Goal: Task Accomplishment & Management: Complete application form

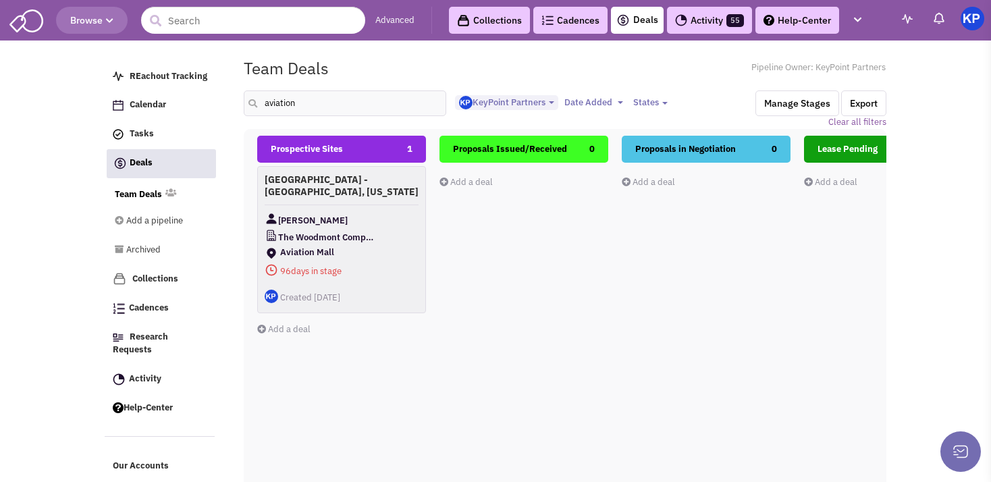
select select "1900"
select select
drag, startPoint x: 282, startPoint y: 109, endPoint x: 209, endPoint y: 104, distance: 73.8
click at [244, 106] on input "aviation" at bounding box center [345, 103] width 203 height 26
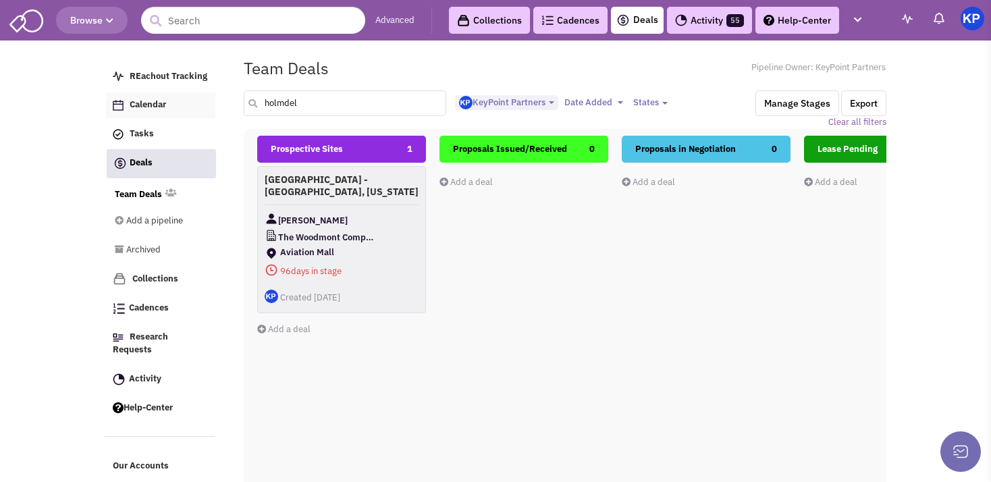
type input "holmdel"
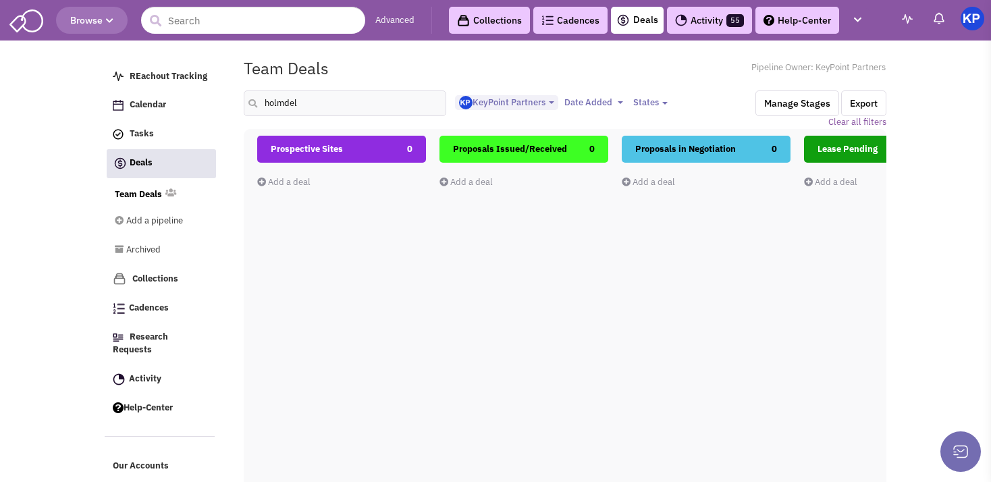
click at [287, 180] on link "Add a deal" at bounding box center [283, 181] width 53 height 11
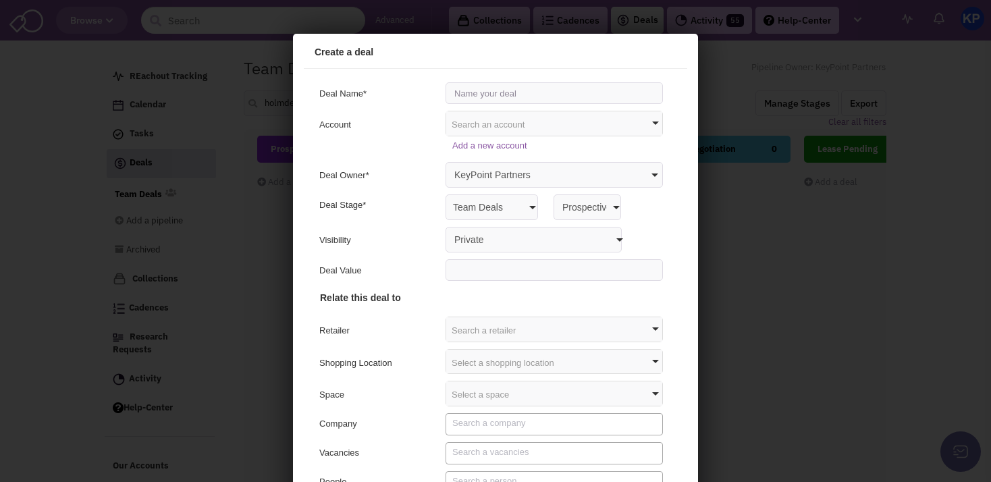
scroll to position [0, 0]
type input "[GEOGRAPHIC_DATA] - [GEOGRAPHIC_DATA], [US_STATE]"
click at [444, 225] on select "Private Anyone with access to this pipeline" at bounding box center [532, 238] width 176 height 26
select select "false"
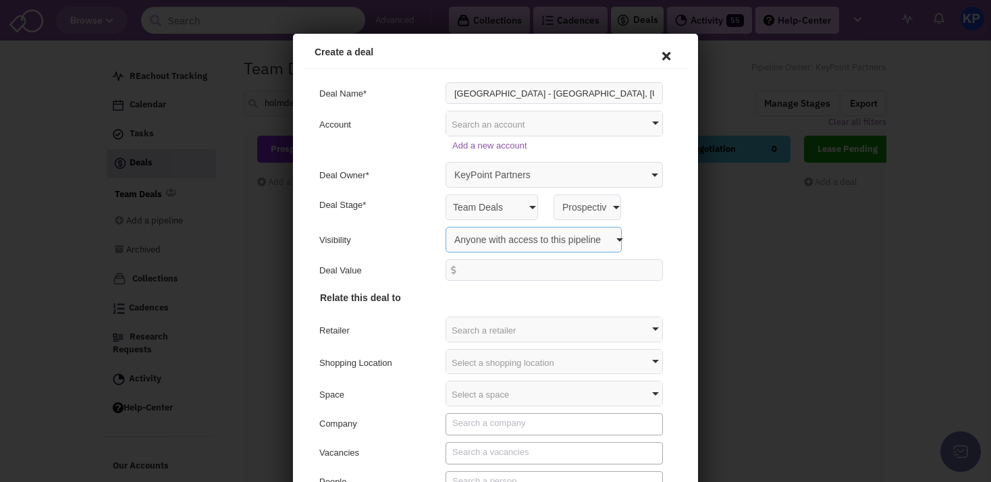
click option "Anyone with access to this pipeline" at bounding box center [293, 34] width 0 height 0
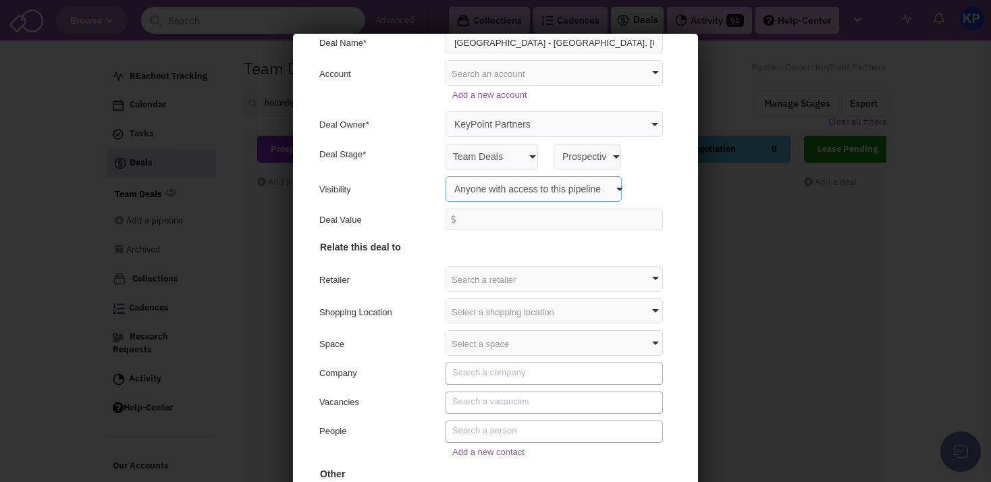
scroll to position [70, 0]
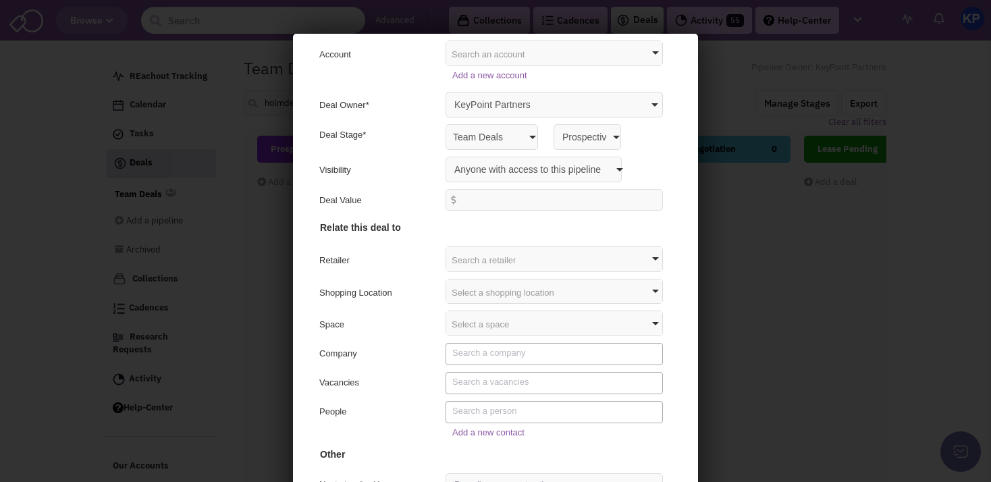
click at [476, 282] on div "Select a shopping location" at bounding box center [552, 290] width 216 height 24
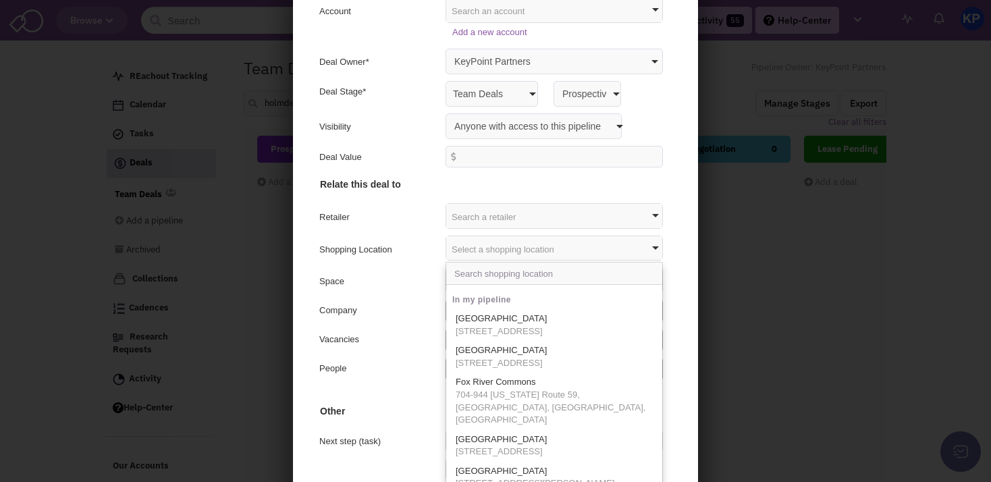
scroll to position [38, 0]
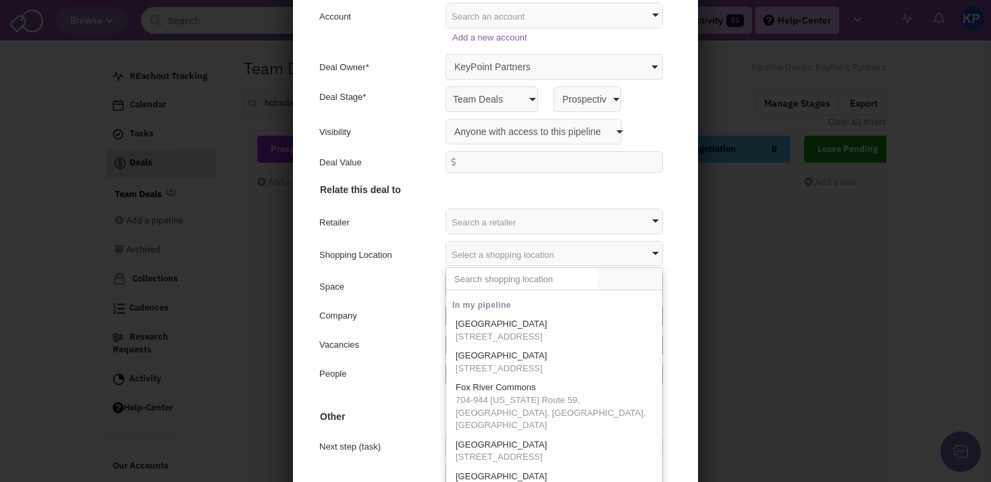
click at [464, 279] on input "text" at bounding box center [519, 277] width 151 height 22
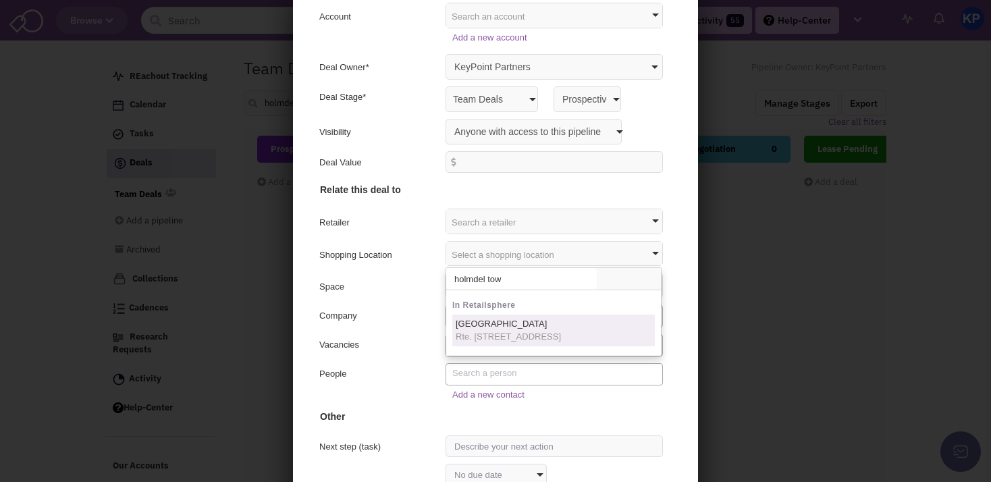
type input "holmdel tow"
click at [484, 340] on span "Rte. [STREET_ADDRESS]" at bounding box center [506, 335] width 105 height 13
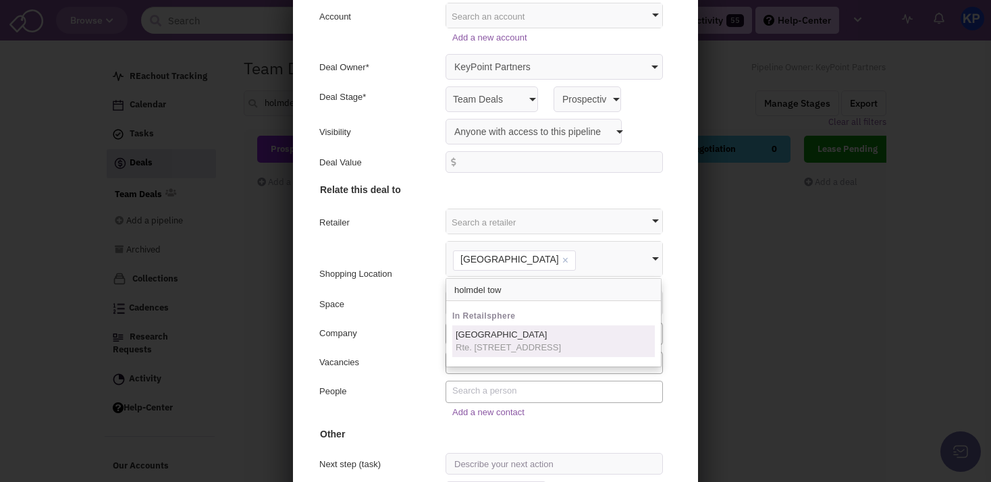
click at [400, 329] on div "Company" at bounding box center [375, 333] width 117 height 16
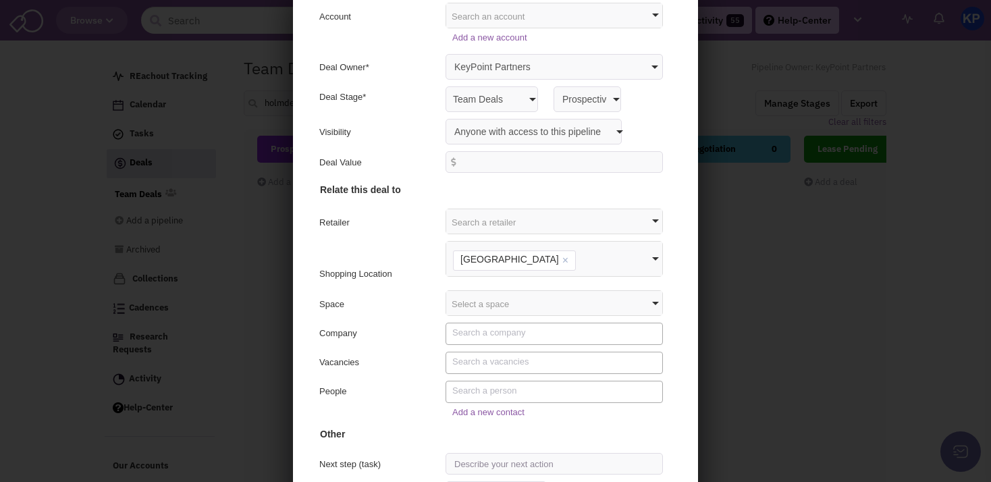
scroll to position [86, 0]
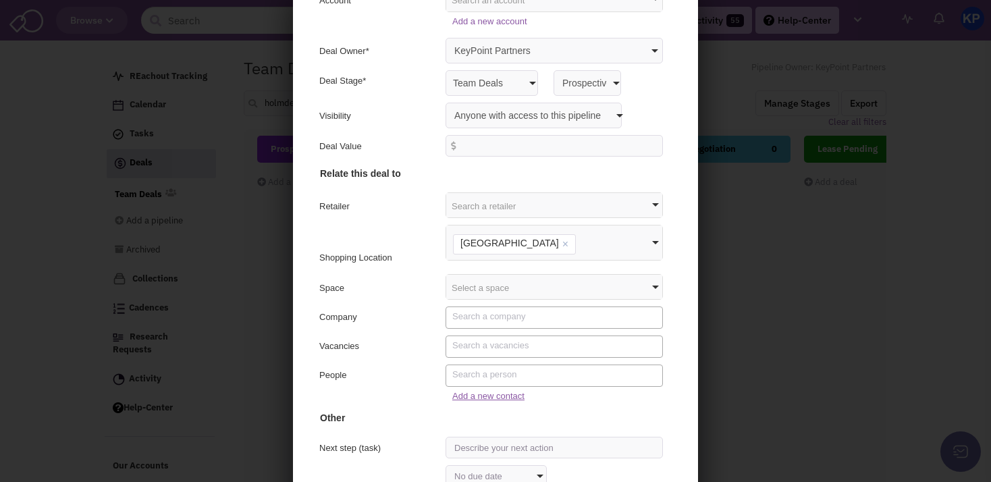
click at [463, 395] on link "Add a new contact" at bounding box center [486, 394] width 72 height 10
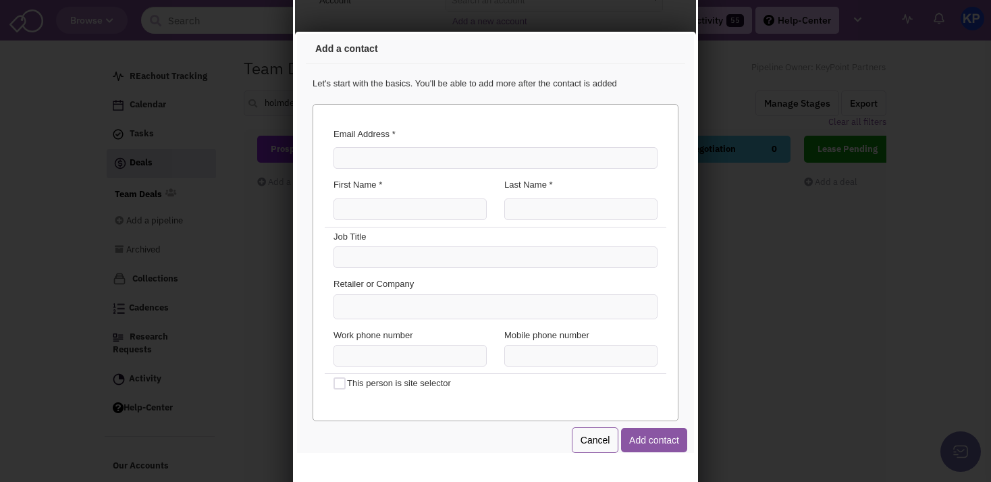
scroll to position [0, 0]
click at [379, 155] on input "Email Address *" at bounding box center [494, 156] width 324 height 22
paste input "m"
type input "[EMAIL_ADDRESS][DOMAIN_NAME]"
click at [381, 211] on input "First Name *" at bounding box center [408, 207] width 153 height 22
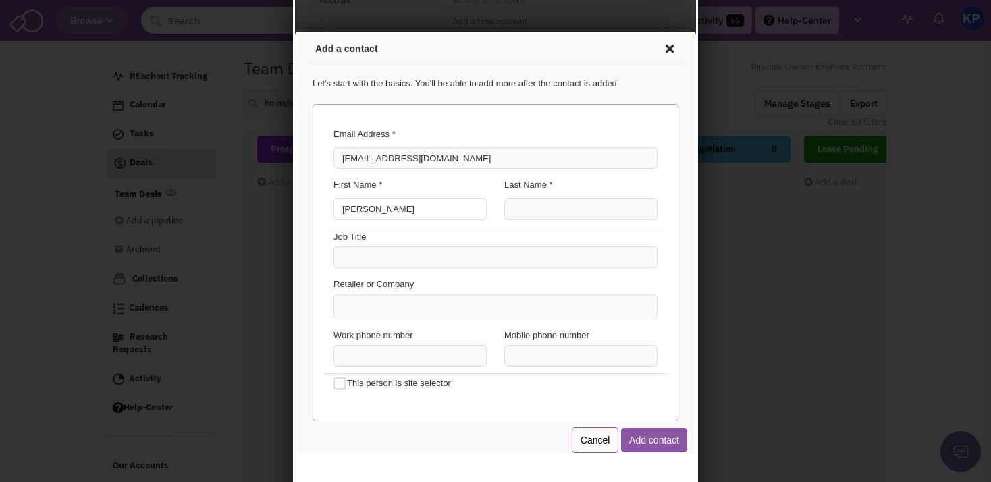
type input "[PERSON_NAME]"
click at [531, 204] on input "Last Name *" at bounding box center [578, 207] width 153 height 22
type input "[PERSON_NAME]"
click at [422, 305] on ul at bounding box center [493, 305] width 323 height 24
click at [295, 32] on select at bounding box center [295, 32] width 0 height 0
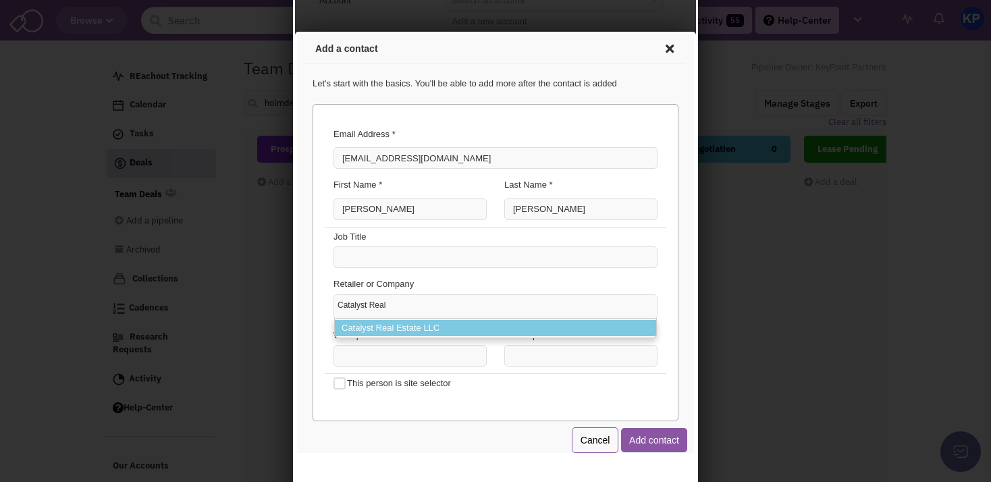
type input "Catalyst Real"
click at [361, 323] on li "Catalyst Real Estate LLC" at bounding box center [493, 326] width 321 height 17
click at [295, 32] on select "Catalyst Real Catalyst Real Estate LLC" at bounding box center [295, 32] width 0 height 0
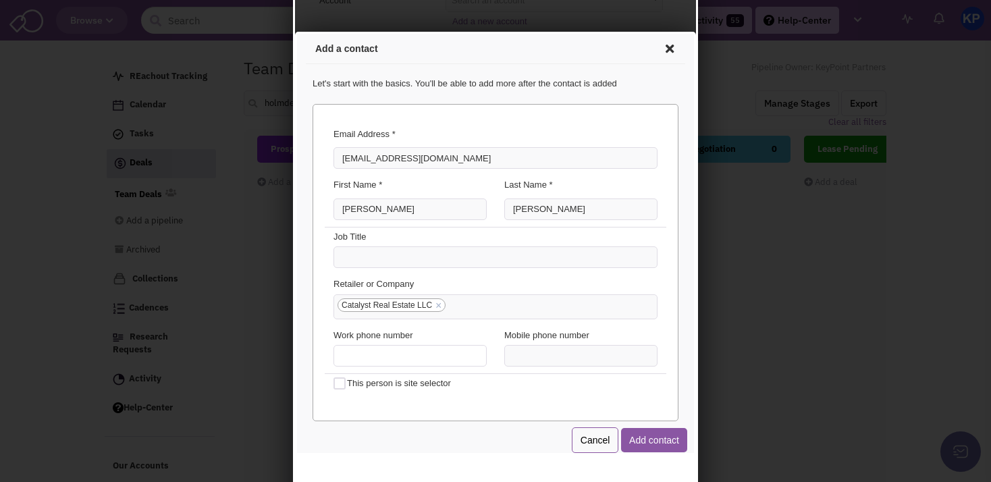
type input "(___) ___-____"
click at [362, 350] on input "(___) ___-____" at bounding box center [408, 354] width 153 height 22
type input "(___) ___-____"
click at [514, 354] on input "(___) ___-____" at bounding box center [578, 354] width 153 height 22
type input "[PHONE_NUMBER]"
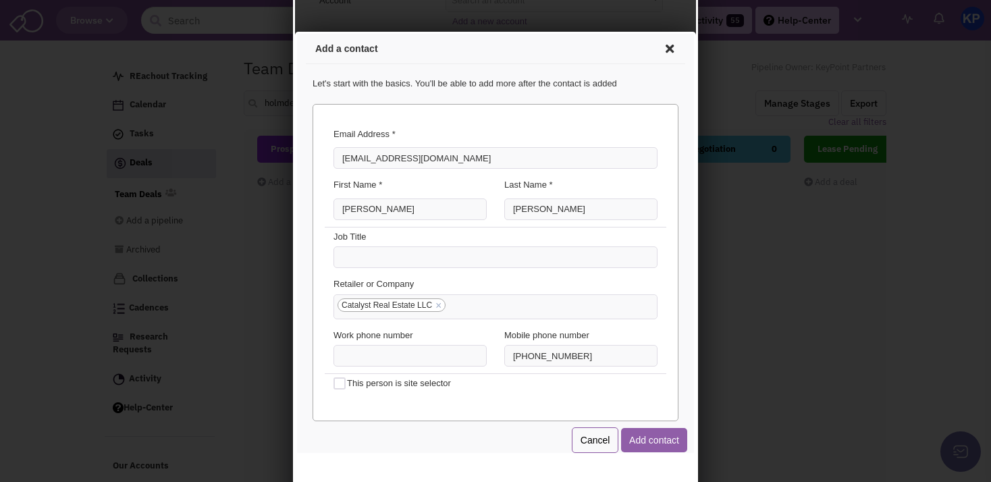
click at [631, 440] on button "Add contact" at bounding box center [652, 438] width 66 height 24
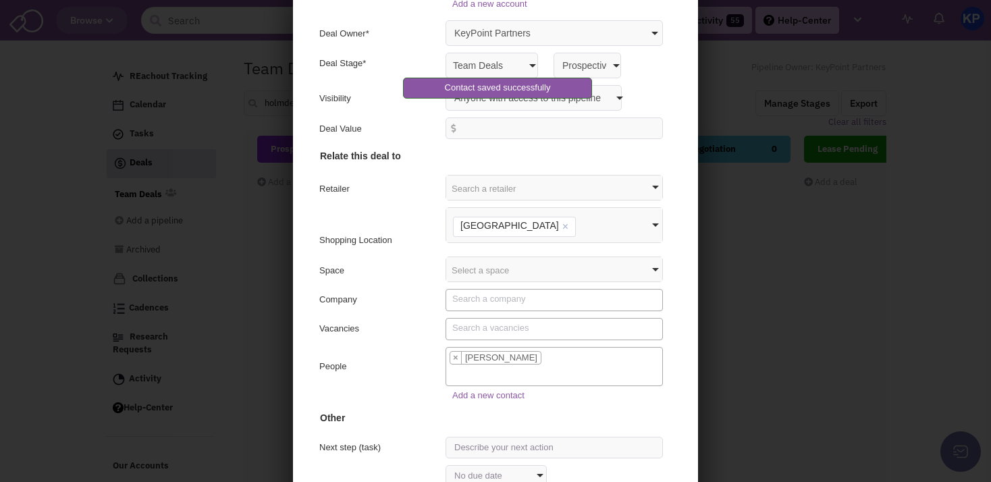
scroll to position [128, 0]
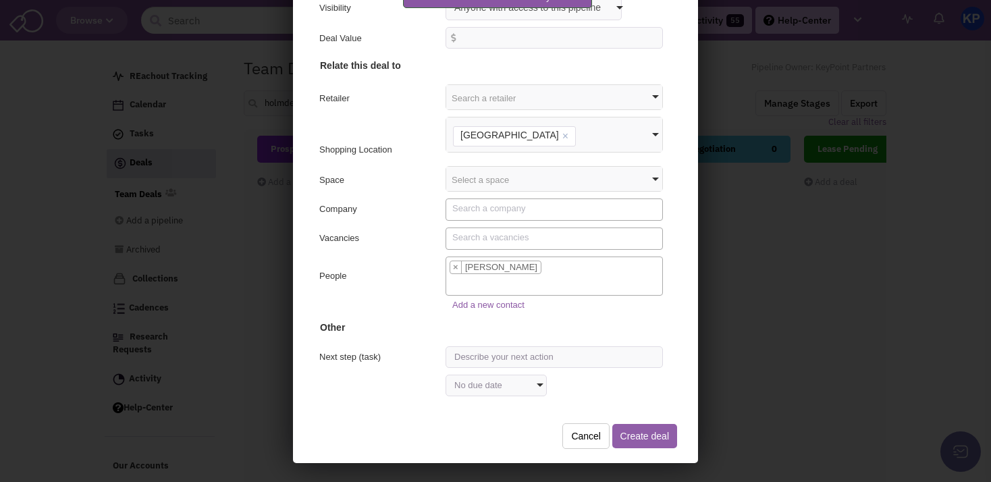
click at [627, 427] on button "Create deal" at bounding box center [642, 434] width 65 height 24
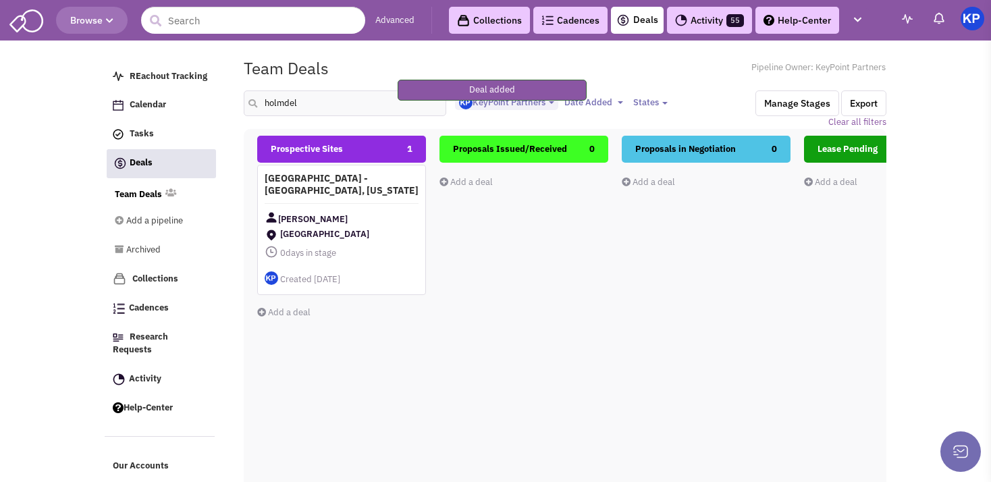
click at [386, 212] on div "[PERSON_NAME]" at bounding box center [342, 219] width 154 height 17
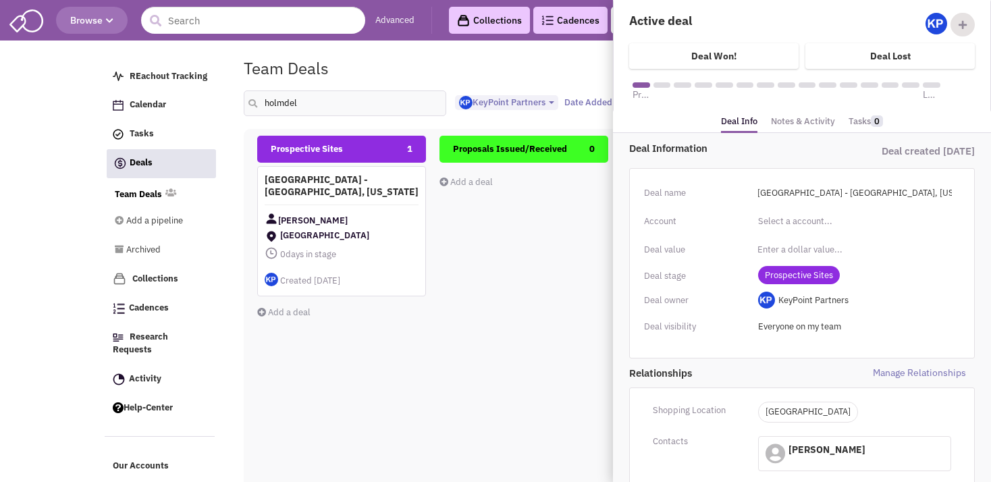
click at [799, 126] on link "Notes & Activity" at bounding box center [803, 122] width 64 height 20
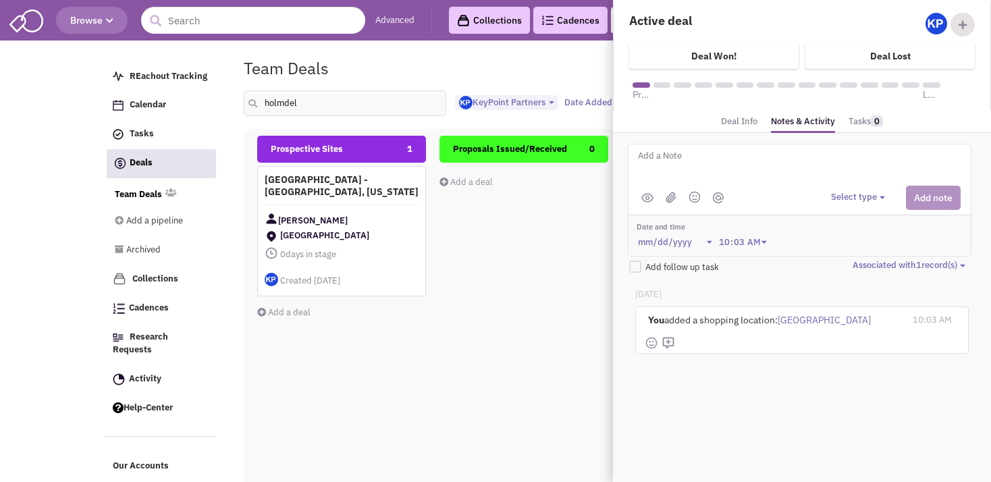
click at [689, 173] on textarea at bounding box center [804, 166] width 334 height 37
click at [785, 161] on textarea "Address: [STREET_ADDRESS]" at bounding box center [804, 166] width 334 height 37
type textarea "Address: [STREET_ADDRESS] - [GEOGRAPHIC_DATA], [GEOGRAPHIC_DATA]"
click at [853, 198] on button "Select type" at bounding box center [860, 197] width 58 height 13
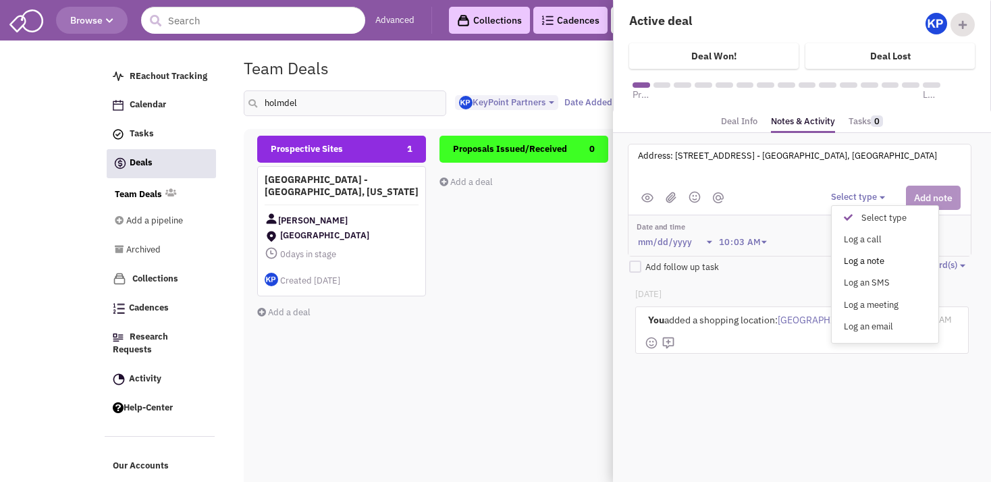
click at [864, 261] on div "Log a note" at bounding box center [851, 261] width 33 height 13
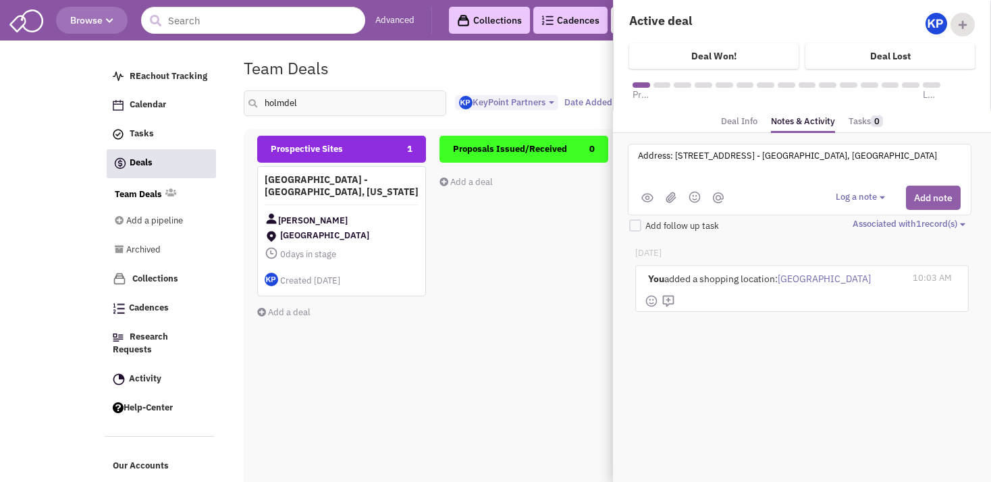
click at [925, 193] on button "Add note" at bounding box center [933, 198] width 55 height 24
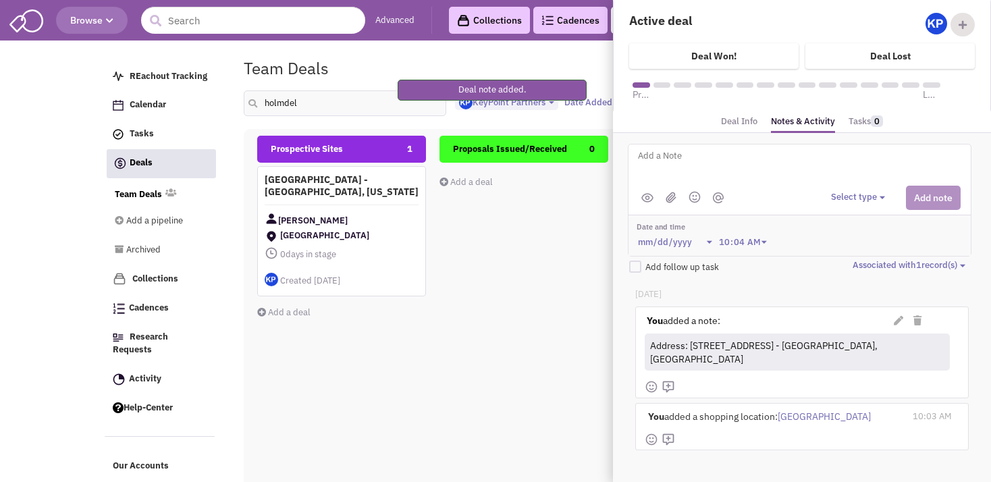
click at [724, 162] on textarea at bounding box center [804, 166] width 334 height 37
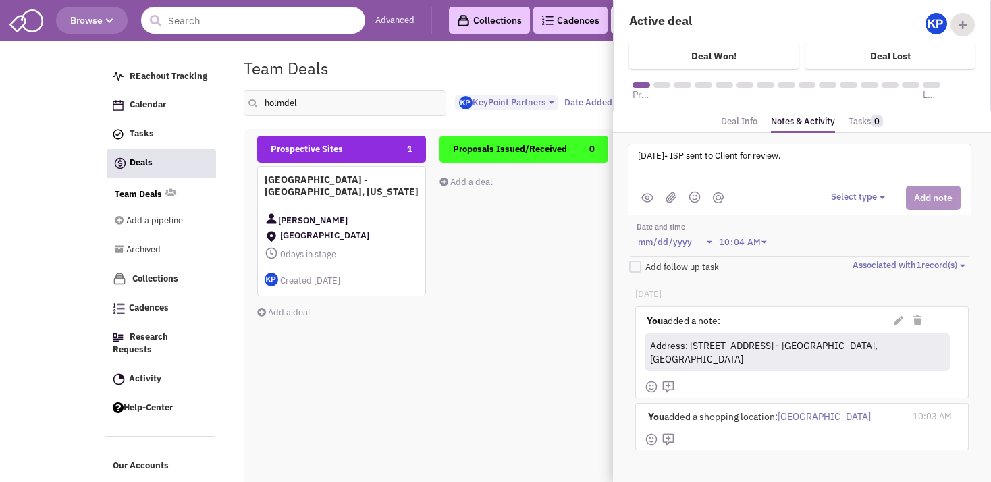
type textarea "[DATE]- ISP sent to Client for review."
click at [866, 199] on button "Select type" at bounding box center [860, 197] width 58 height 13
click at [859, 257] on div "Log a note" at bounding box center [851, 261] width 33 height 13
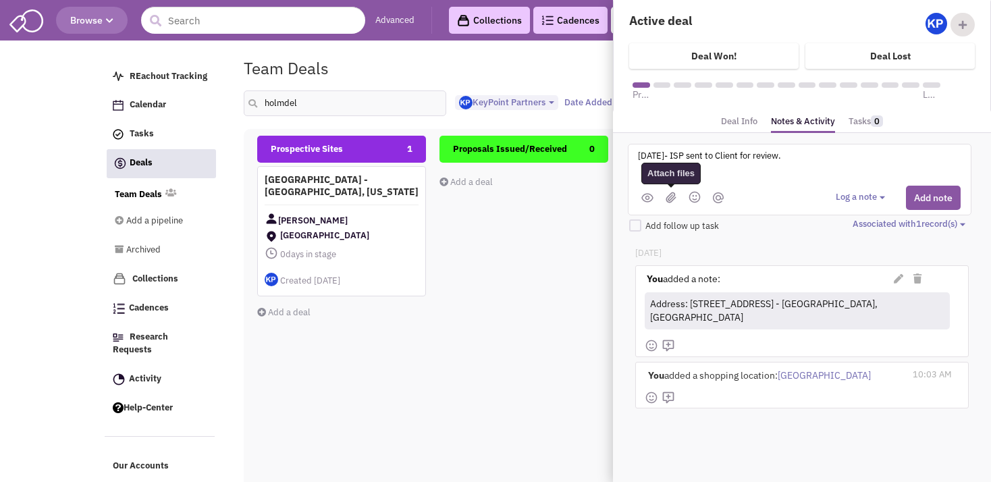
click at [673, 197] on img at bounding box center [671, 197] width 11 height 11
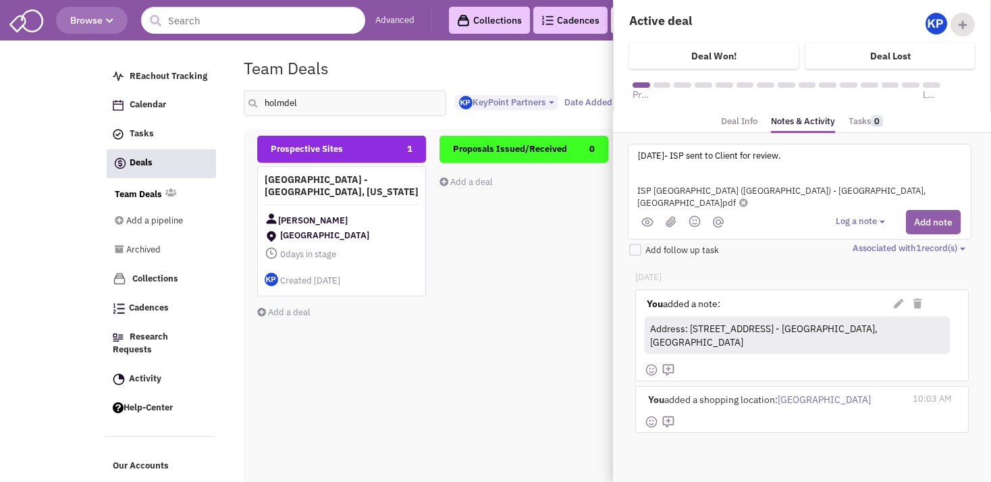
click at [937, 210] on button "Add note" at bounding box center [933, 222] width 55 height 24
